Goal: Task Accomplishment & Management: Use online tool/utility

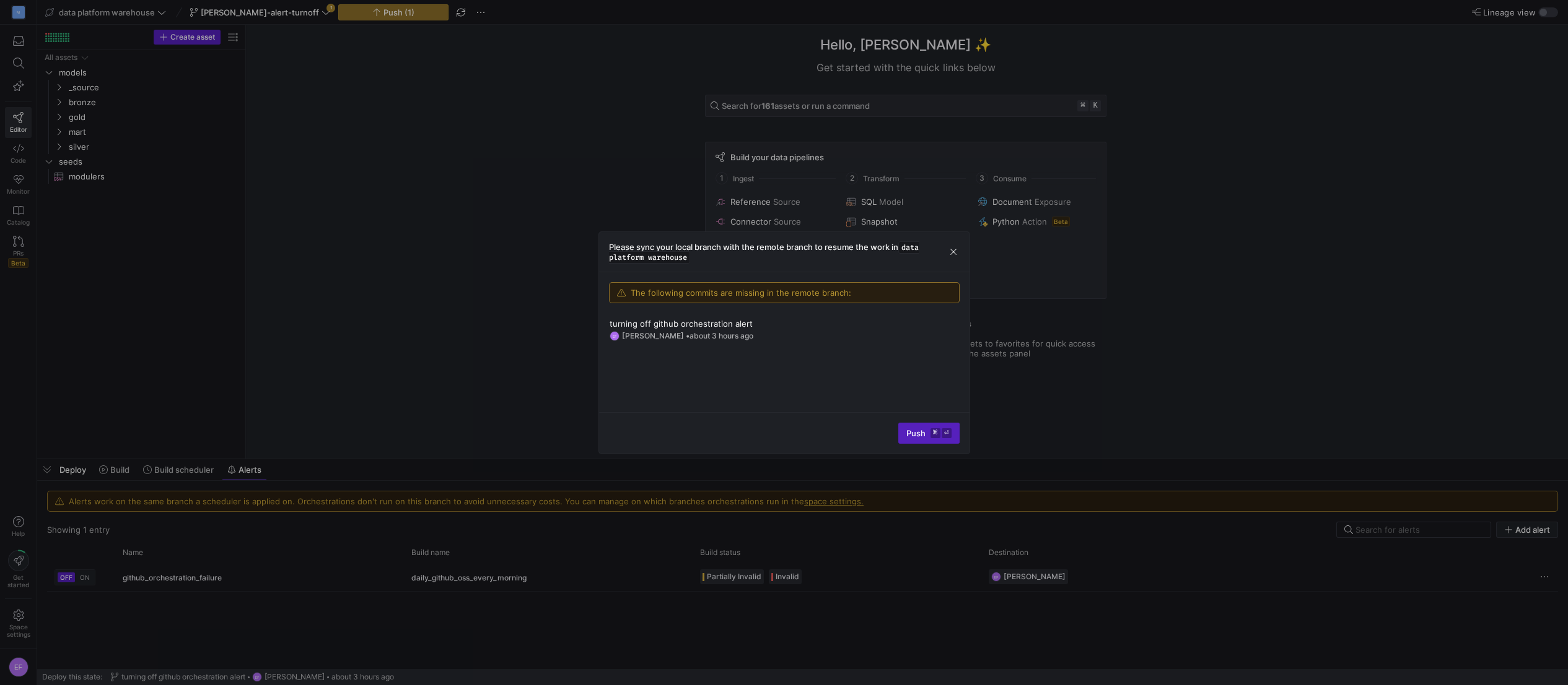
drag, startPoint x: 0, startPoint y: 0, endPoint x: 177, endPoint y: 95, distance: 200.9
click at [177, 95] on div at bounding box center [784, 342] width 1568 height 685
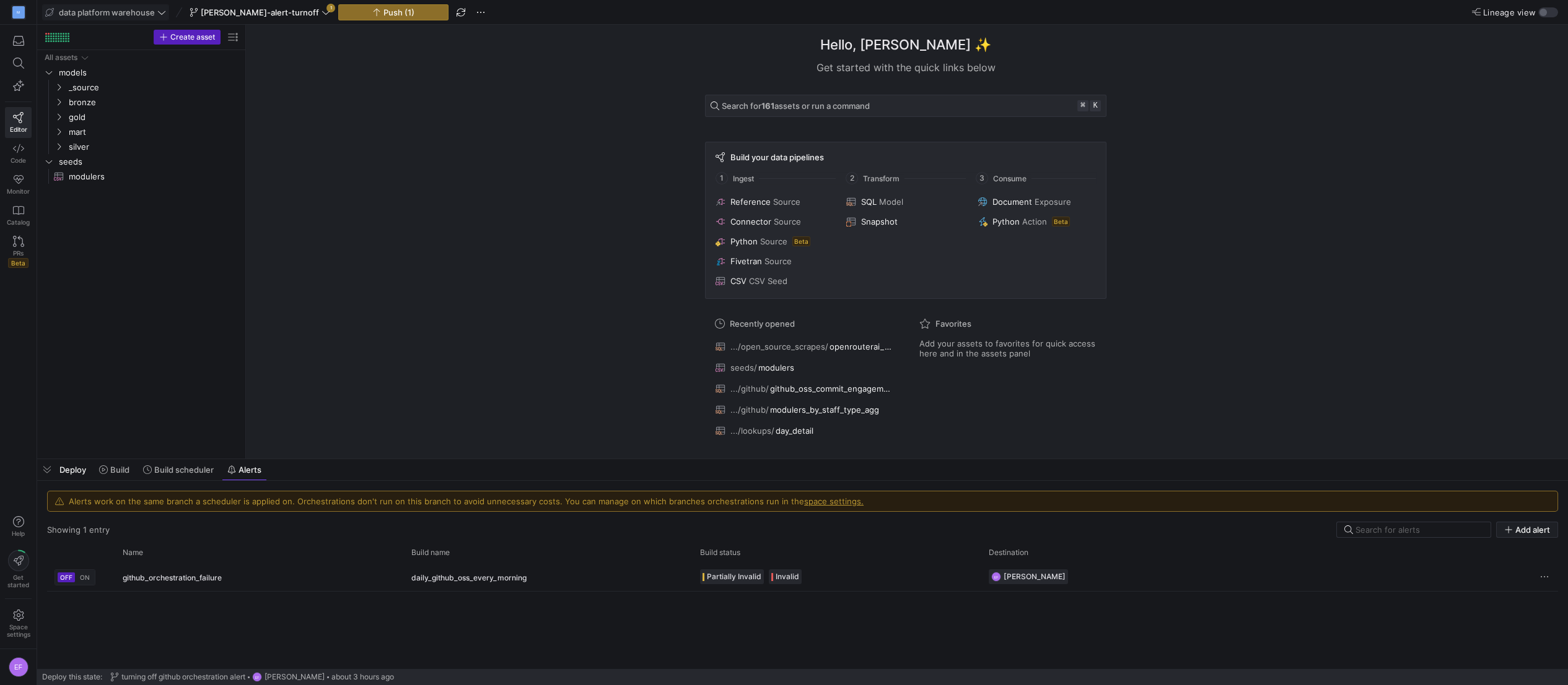
click at [163, 12] on icon at bounding box center [162, 12] width 9 height 9
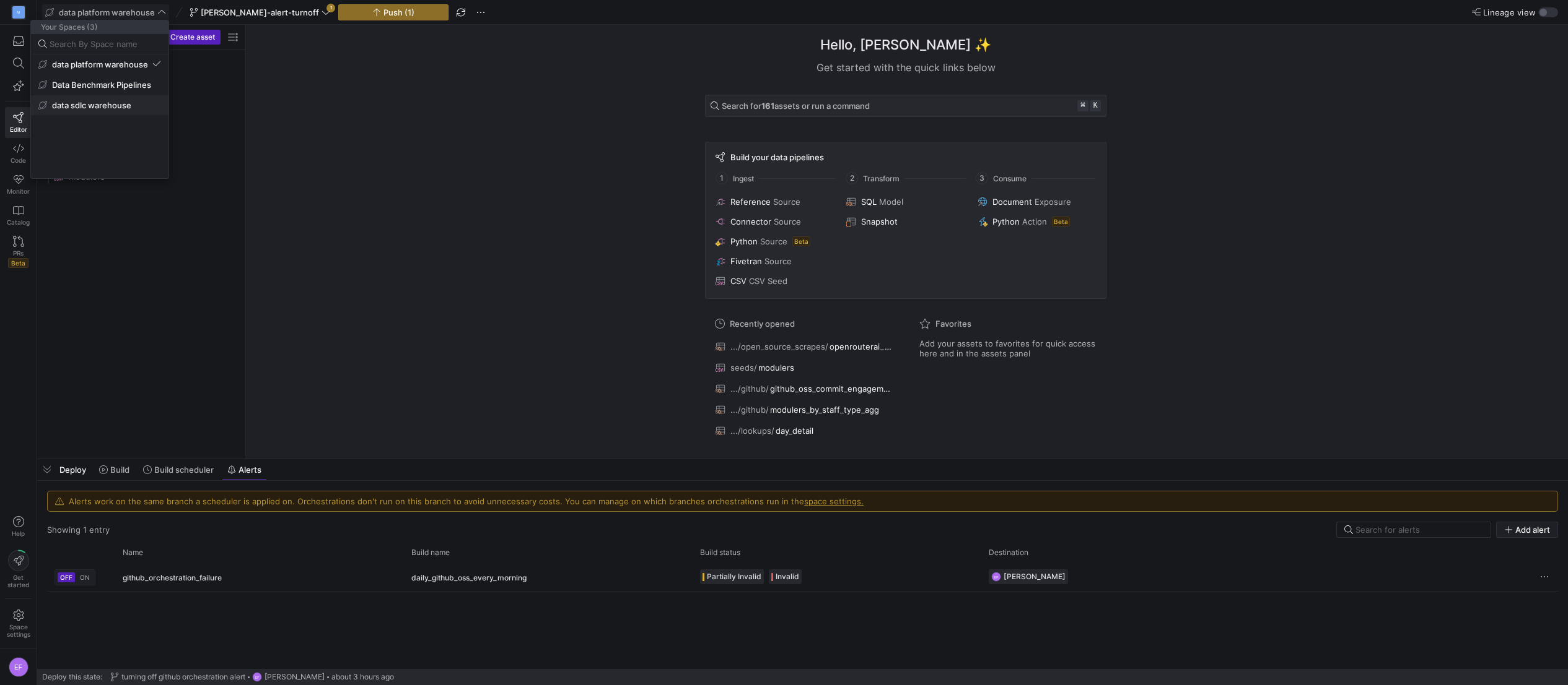
drag, startPoint x: 113, startPoint y: 90, endPoint x: 107, endPoint y: 103, distance: 14.3
click at [110, 95] on div "data platform warehouse Data Benchmark Pipelines data sdlc warehouse" at bounding box center [99, 85] width 137 height 60
click at [111, 91] on button "Data Benchmark Pipelines" at bounding box center [99, 85] width 137 height 19
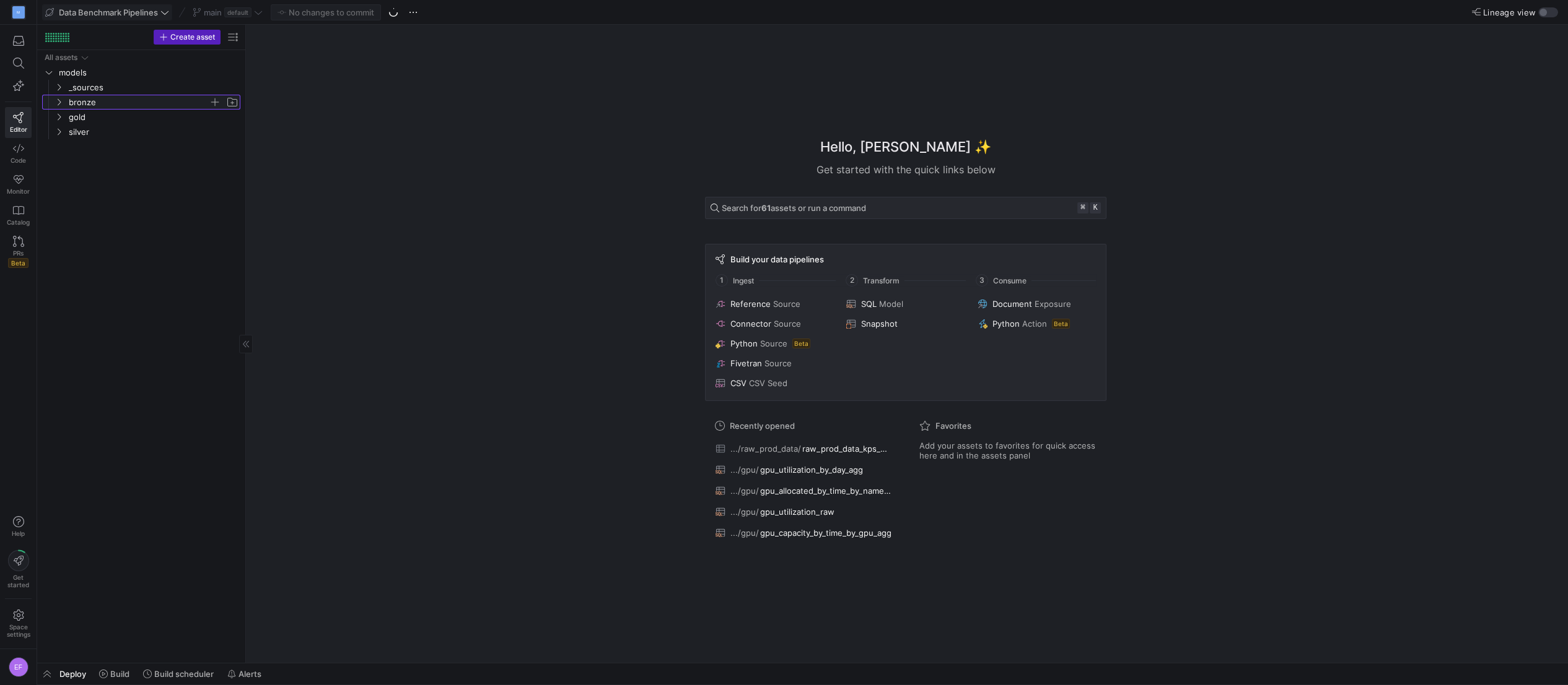
click at [55, 101] on icon "Press SPACE to select this row." at bounding box center [58, 102] width 9 height 8
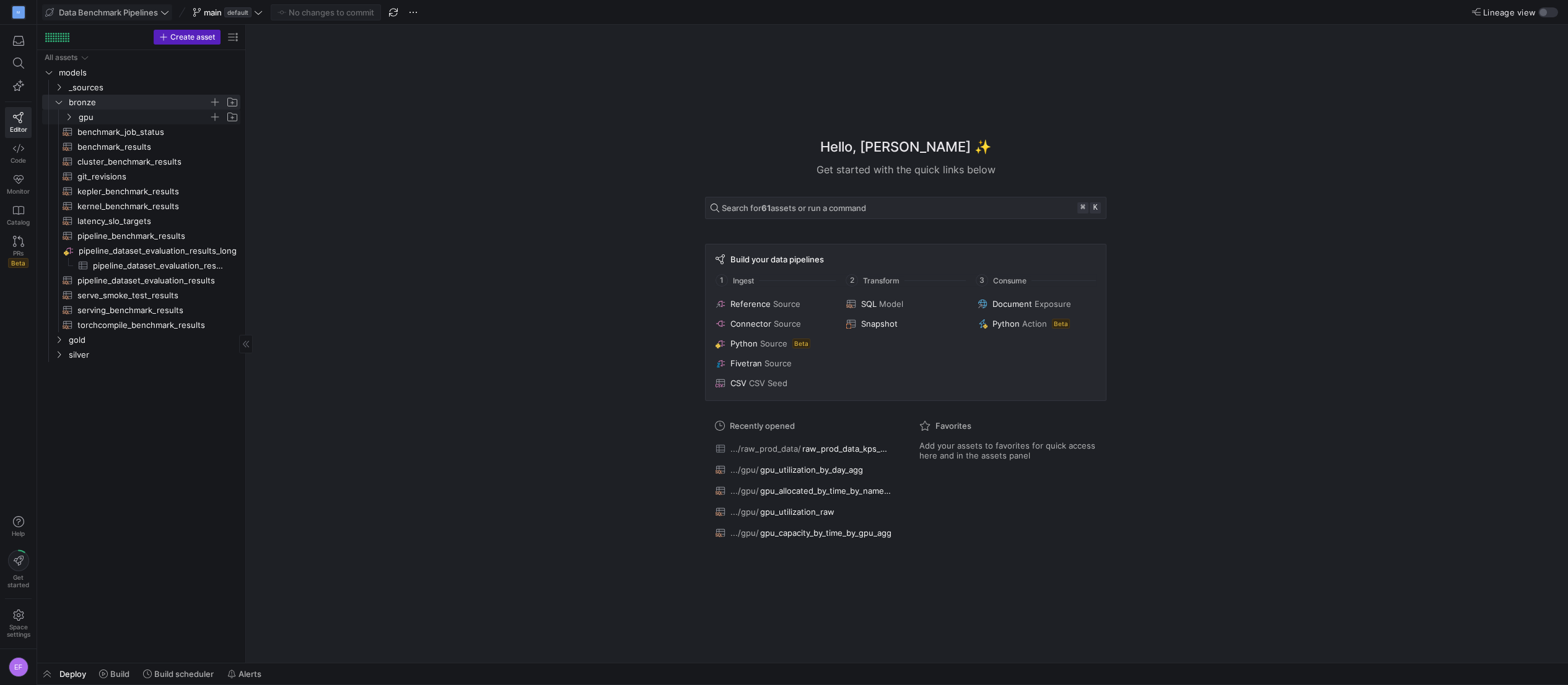
click at [71, 118] on icon "Press SPACE to select this row." at bounding box center [68, 117] width 9 height 8
click at [111, 132] on span "gpu_utilization_raw​​​​​​​​​​" at bounding box center [157, 132] width 139 height 15
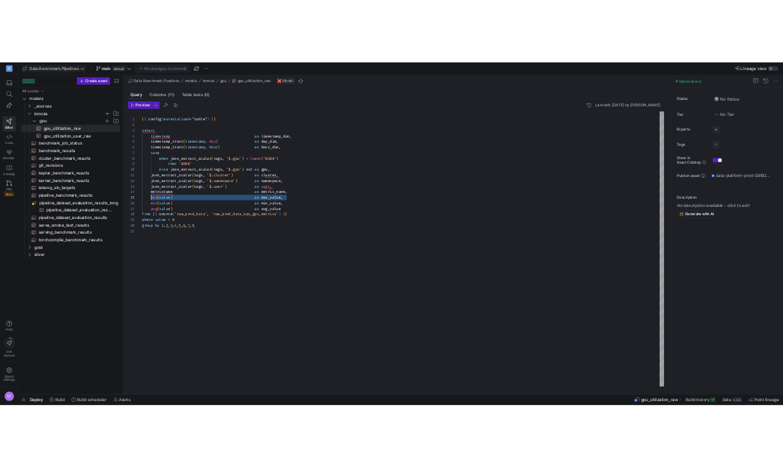
scroll to position [45, 0]
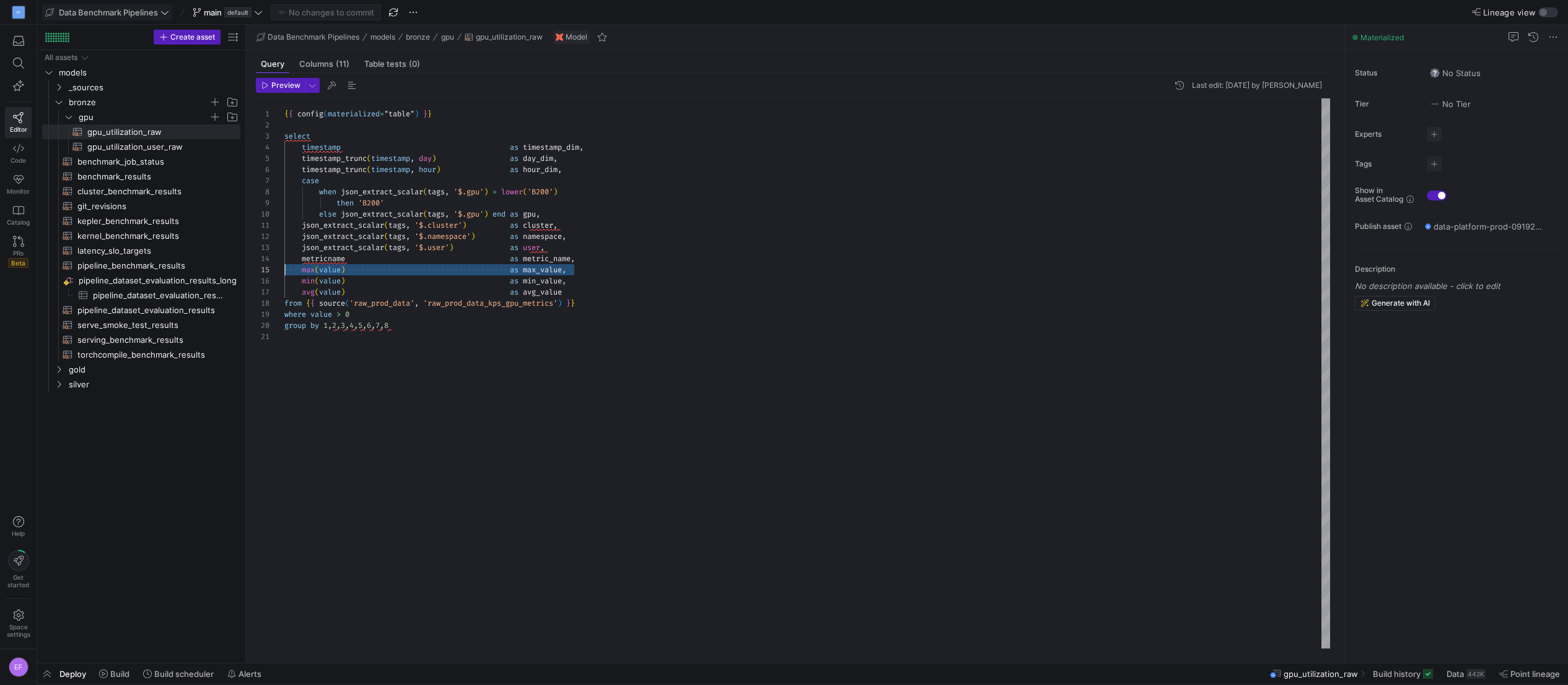
drag, startPoint x: 549, startPoint y: 270, endPoint x: 273, endPoint y: 270, distance: 276.0
click at [284, 270] on div "{ { config ( materialized = "table" ) } } select timestamp as timestamp_dim , t…" at bounding box center [807, 374] width 1045 height 551
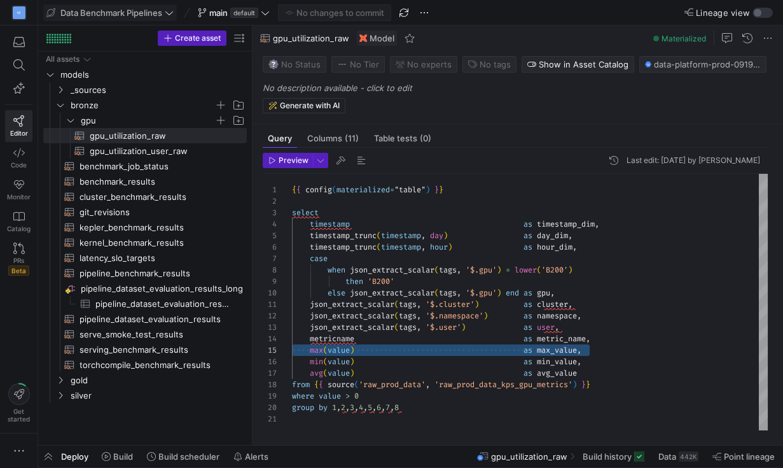
scroll to position [57, 142]
click at [436, 363] on div "{ { config ( materialized = "table" ) } } select timestamp as timestamp_dim , t…" at bounding box center [530, 302] width 476 height 256
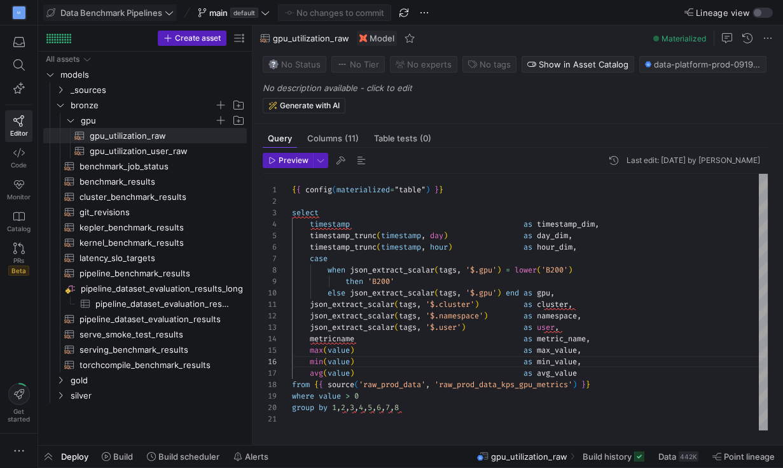
click at [354, 350] on div "{ { config ( materialized = "table" ) } } select timestamp as timestamp_dim , t…" at bounding box center [530, 302] width 476 height 256
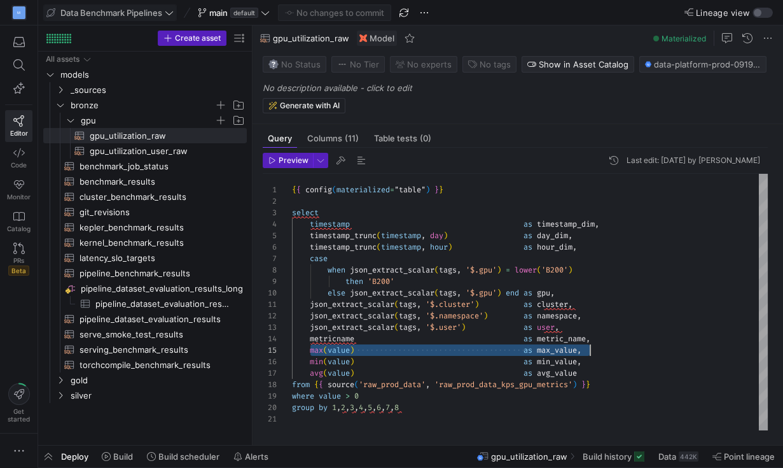
drag, startPoint x: 309, startPoint y: 349, endPoint x: 601, endPoint y: 346, distance: 292.1
click at [601, 346] on div "{ { config ( materialized = "table" ) } } select timestamp as timestamp_dim , t…" at bounding box center [530, 302] width 476 height 256
click at [320, 351] on div "{ { config ( materialized = "table" ) } } select timestamp as timestamp_dim , t…" at bounding box center [530, 302] width 476 height 256
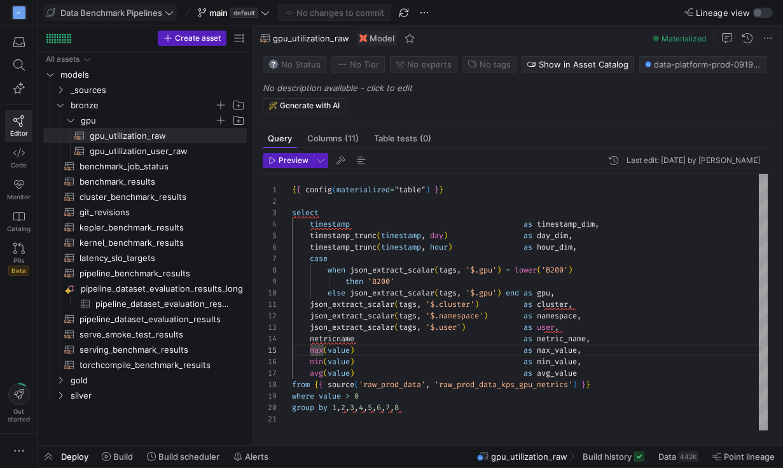
click at [344, 349] on div "{ { config ( materialized = "table" ) } } select timestamp as timestamp_dim , t…" at bounding box center [530, 302] width 476 height 256
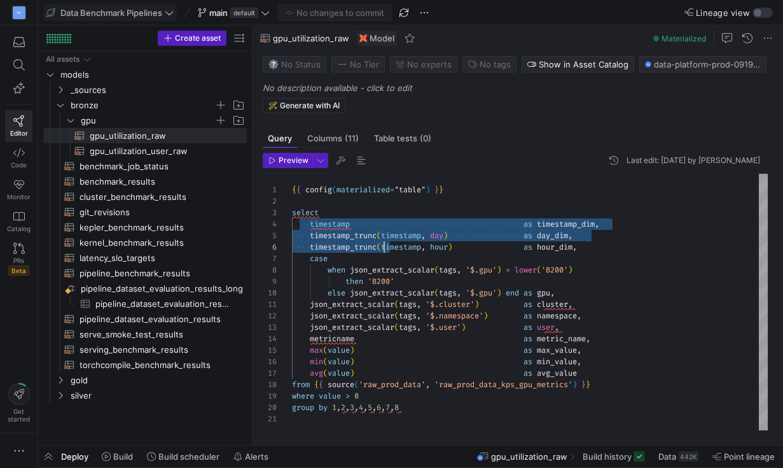
scroll to position [34, 95]
drag, startPoint x: 307, startPoint y: 225, endPoint x: 386, endPoint y: 247, distance: 82.0
click at [386, 247] on div "{ { config ( materialized = "table" ) } } select timestamp as timestamp_dim , t…" at bounding box center [530, 302] width 476 height 256
click at [381, 349] on div "{ { config ( materialized = "table" ) } } select timestamp as timestamp_dim , t…" at bounding box center [530, 302] width 476 height 256
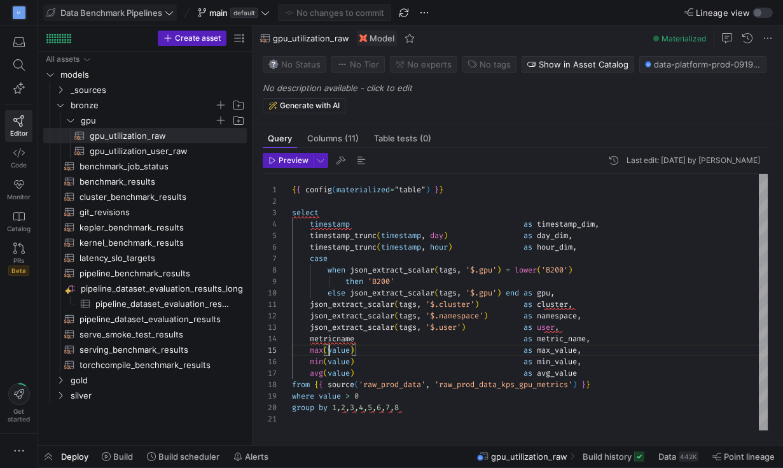
click at [331, 351] on div "{ { config ( materialized = "table" ) } } select timestamp as timestamp_dim , t…" at bounding box center [530, 302] width 476 height 256
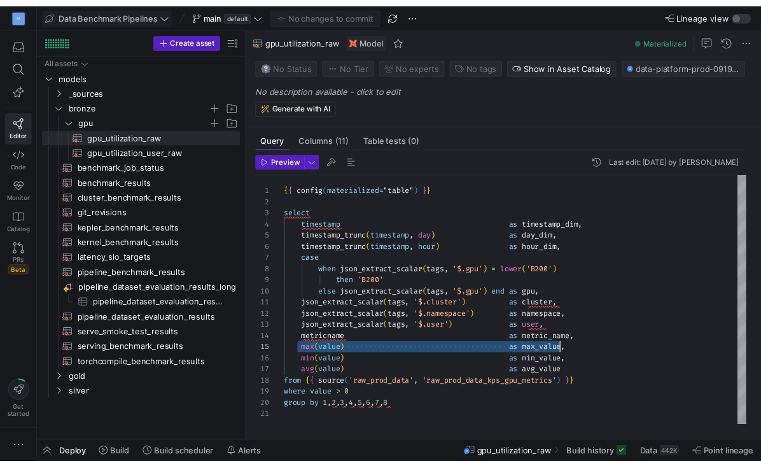
scroll to position [45, 298]
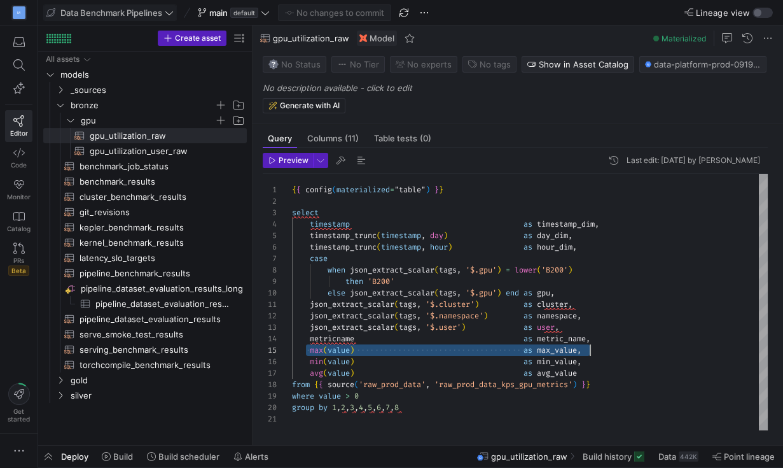
drag, startPoint x: 305, startPoint y: 349, endPoint x: 600, endPoint y: 349, distance: 294.6
click at [600, 349] on div "{ { config ( materialized = "table" ) } } select timestamp as timestamp_dim , t…" at bounding box center [530, 302] width 476 height 256
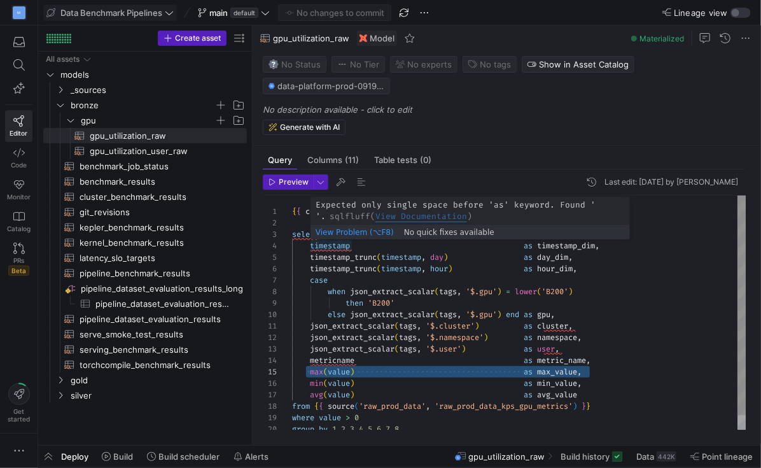
type textarea "{{ config(materialized="table") }} select timestamp as timestamp_dim, timestamp…"
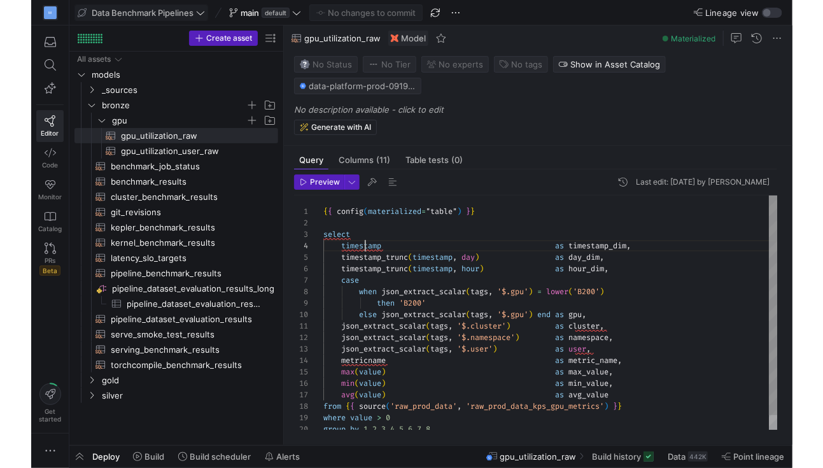
scroll to position [34, 41]
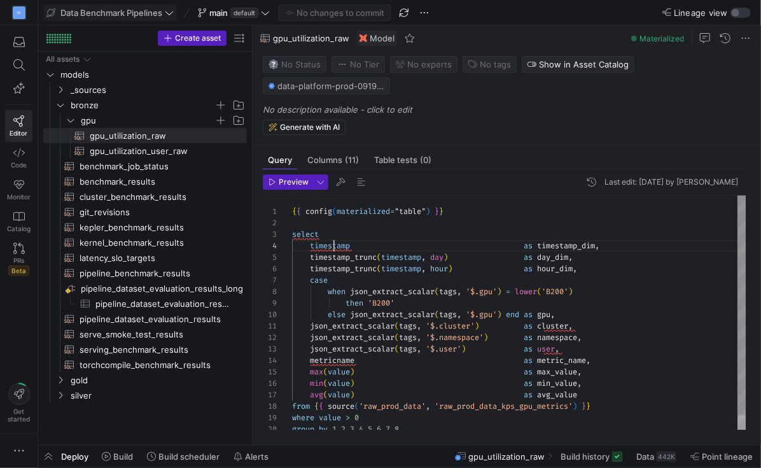
click at [333, 246] on div "{ { config ( materialized = "table" ) } } select timestamp as timestamp_dim , t…" at bounding box center [519, 320] width 454 height 251
